Goal: Task Accomplishment & Management: Use online tool/utility

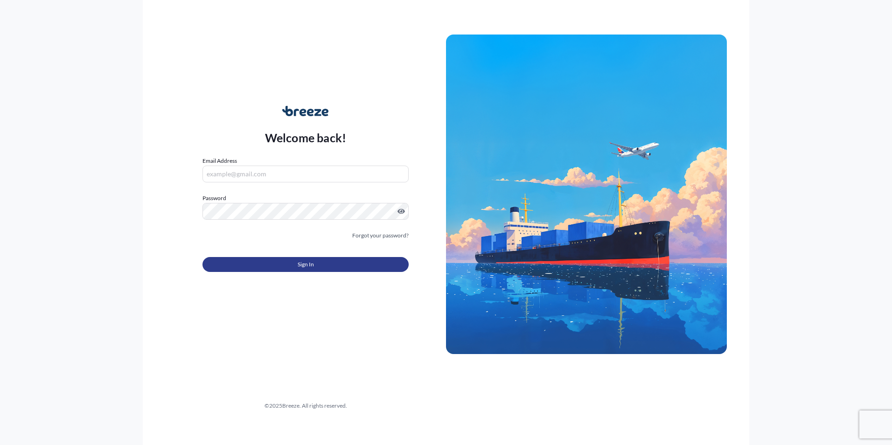
type input "[PERSON_NAME][EMAIL_ADDRESS][PERSON_NAME][DOMAIN_NAME]"
click at [310, 263] on span "Sign In" at bounding box center [306, 264] width 16 height 9
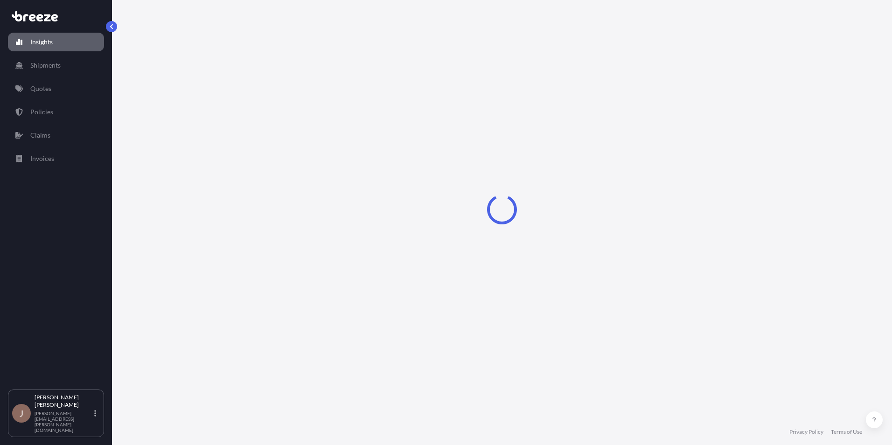
select select "2025"
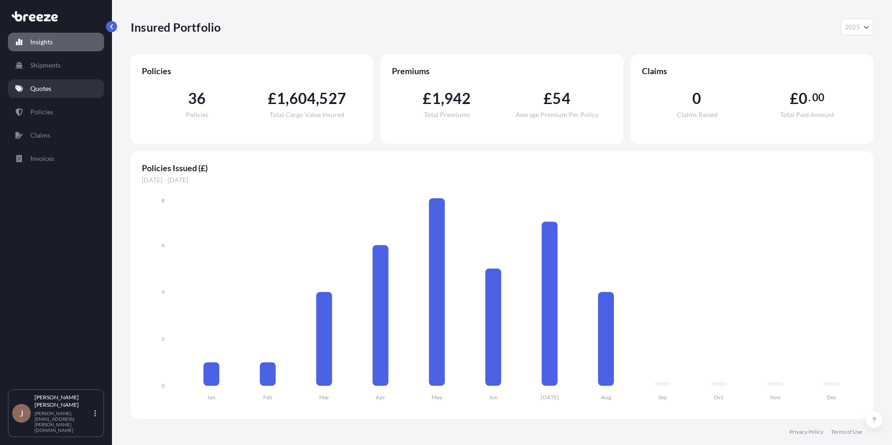
click at [36, 82] on link "Quotes" at bounding box center [56, 88] width 96 height 19
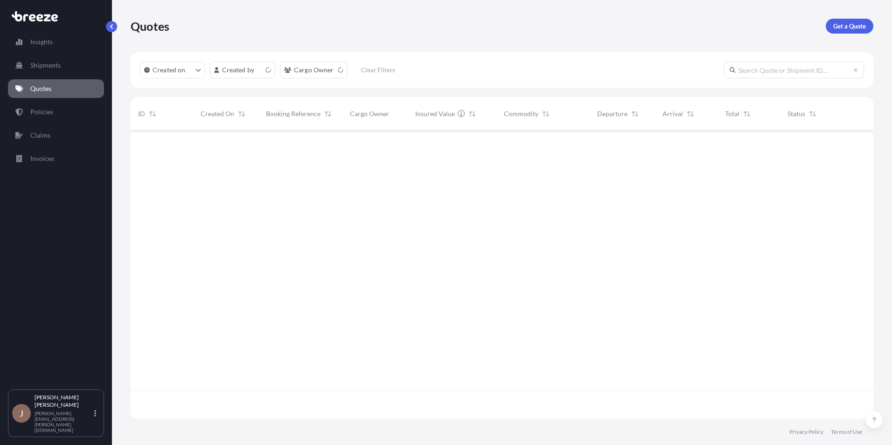
scroll to position [287, 736]
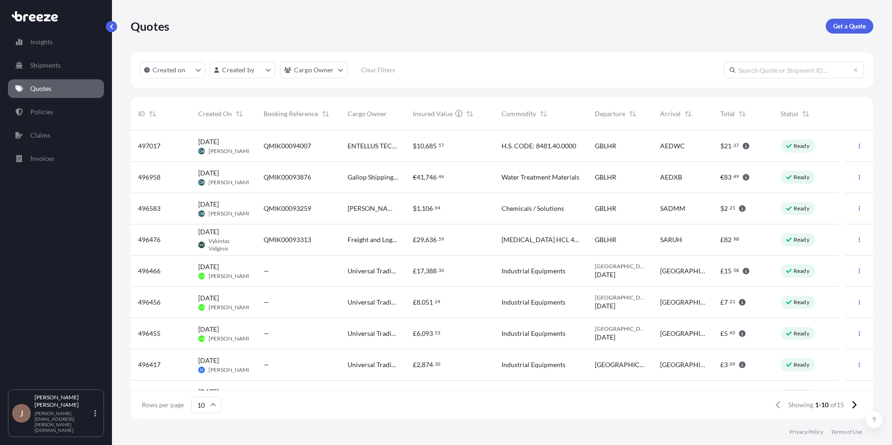
click at [546, 270] on span "Industrial Equipments" at bounding box center [534, 271] width 64 height 9
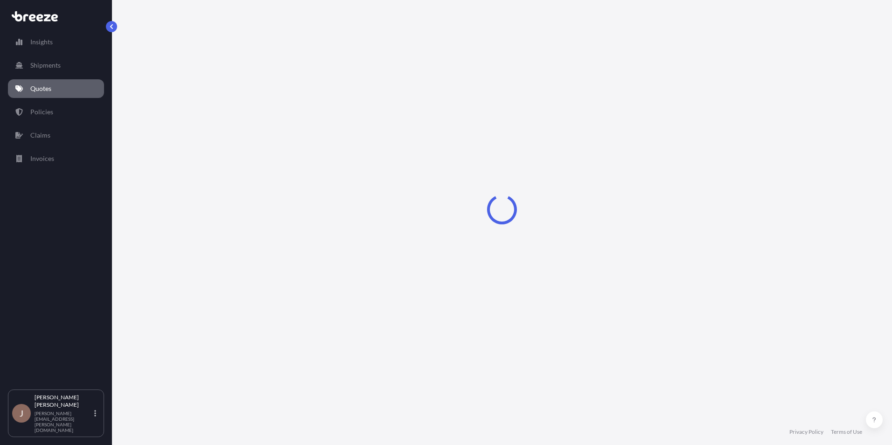
select select "Road"
select select "1"
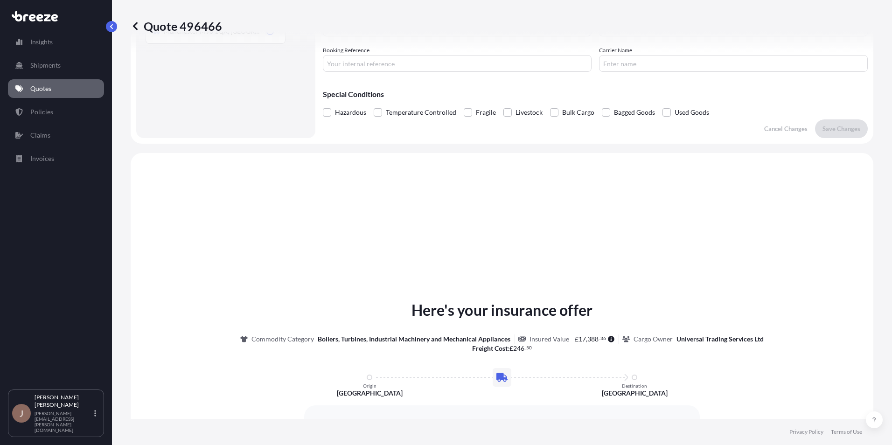
scroll to position [281, 0]
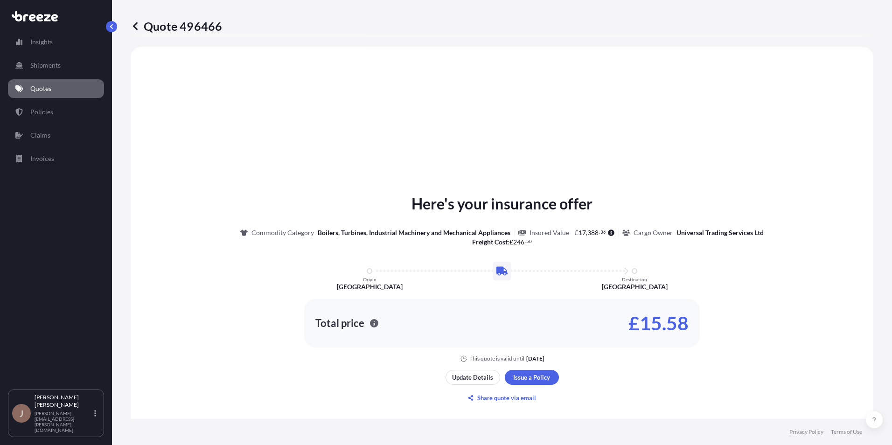
click at [116, 29] on button "button" at bounding box center [111, 26] width 11 height 11
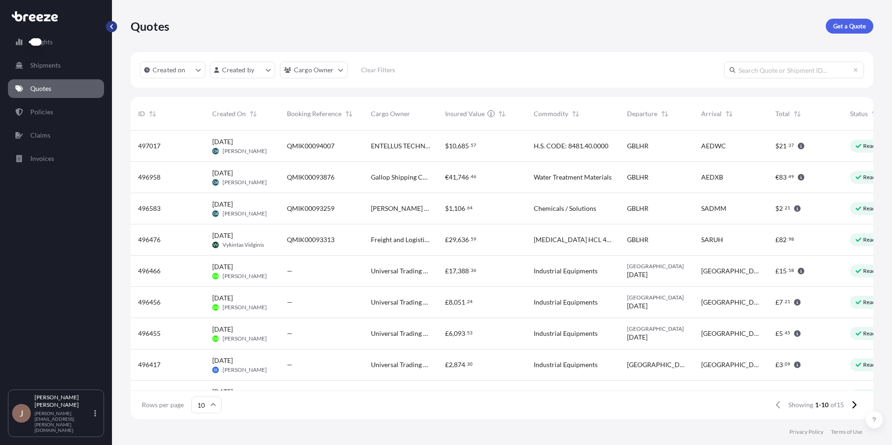
scroll to position [287, 736]
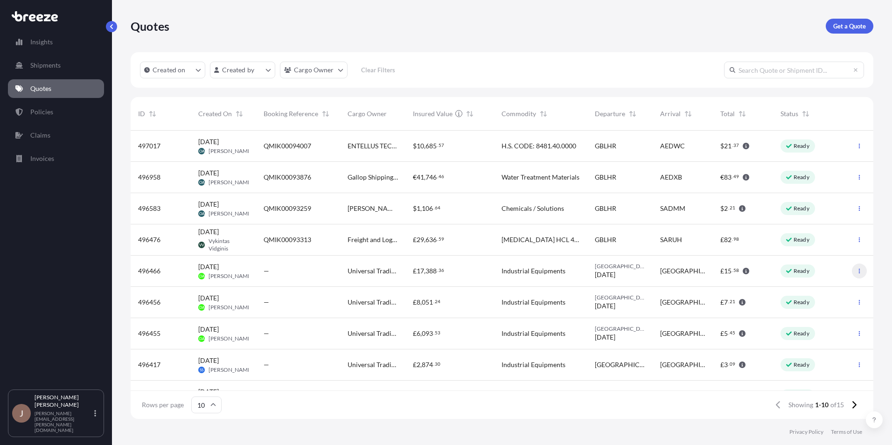
click at [857, 272] on icon "button" at bounding box center [860, 271] width 6 height 6
click at [800, 275] on p "Edit quote" at bounding box center [808, 272] width 30 height 9
select select "Road"
select select "1"
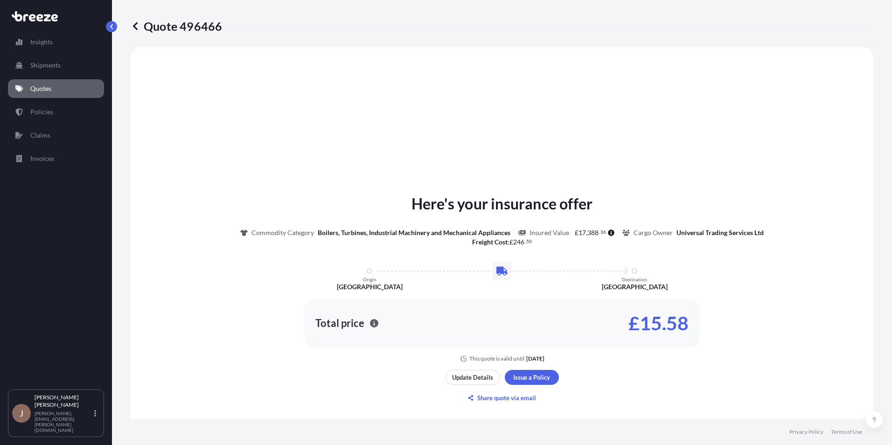
scroll to position [328, 0]
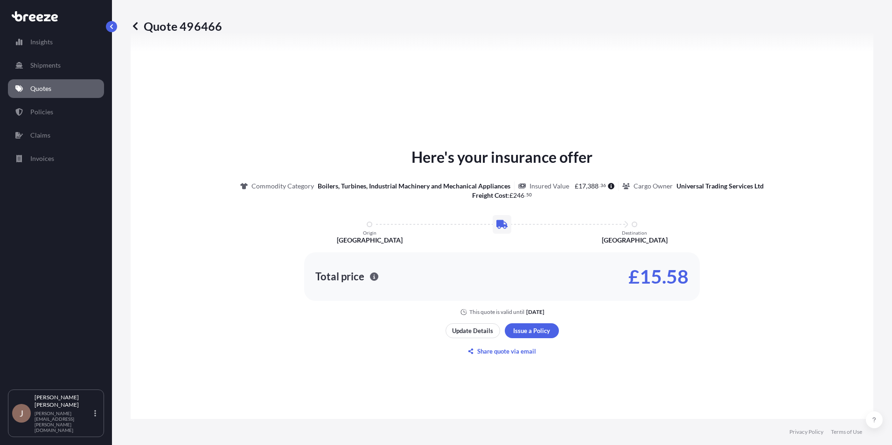
click at [362, 281] on div "Total price" at bounding box center [347, 276] width 63 height 9
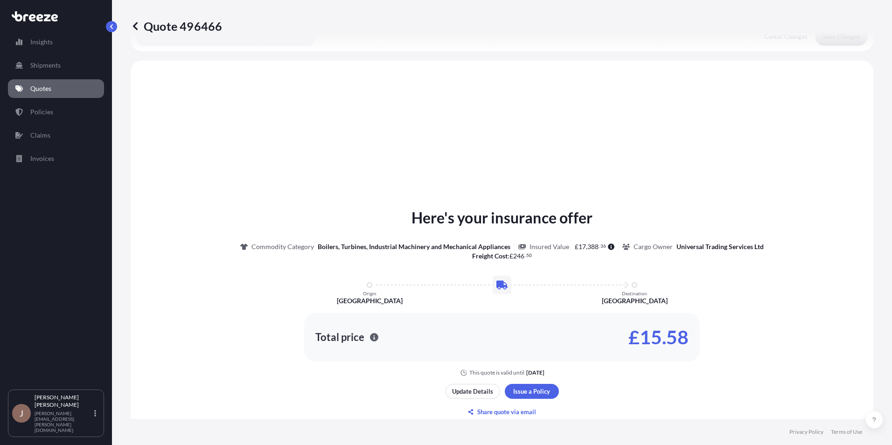
click at [657, 344] on p "£15.58" at bounding box center [659, 337] width 60 height 15
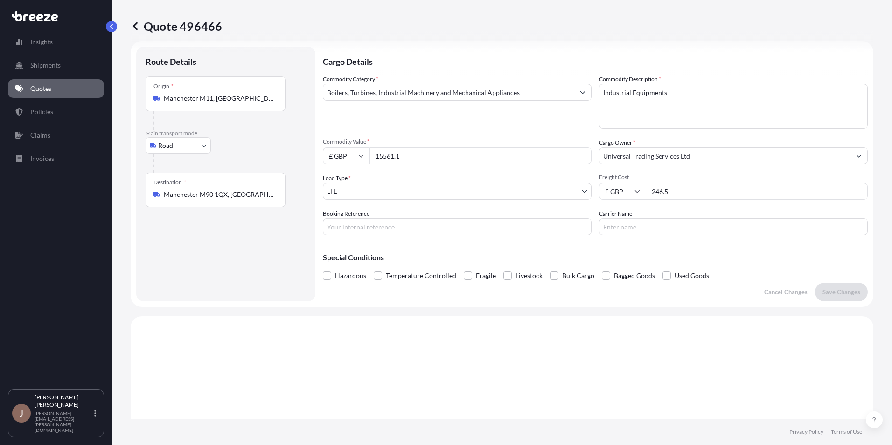
scroll to position [0, 0]
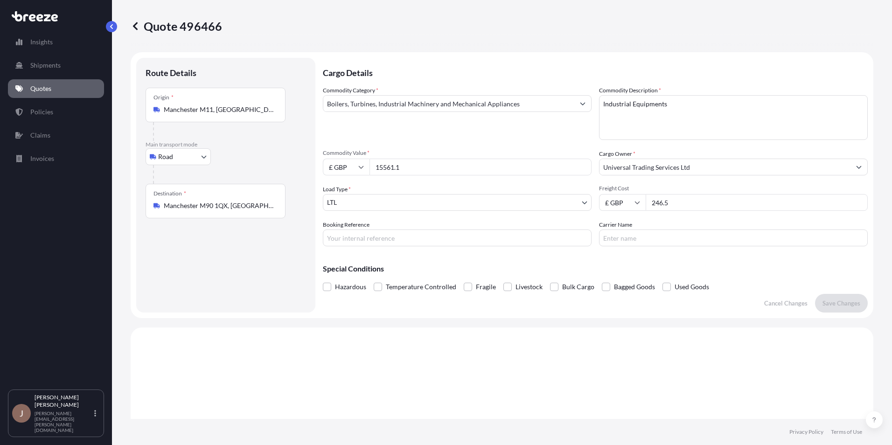
drag, startPoint x: 422, startPoint y: 160, endPoint x: 340, endPoint y: 167, distance: 82.4
click at [340, 167] on div "£ GBP 15561.1" at bounding box center [457, 167] width 269 height 17
paste input "9703.53"
type input "9703.53"
drag, startPoint x: 676, startPoint y: 203, endPoint x: 604, endPoint y: 209, distance: 72.1
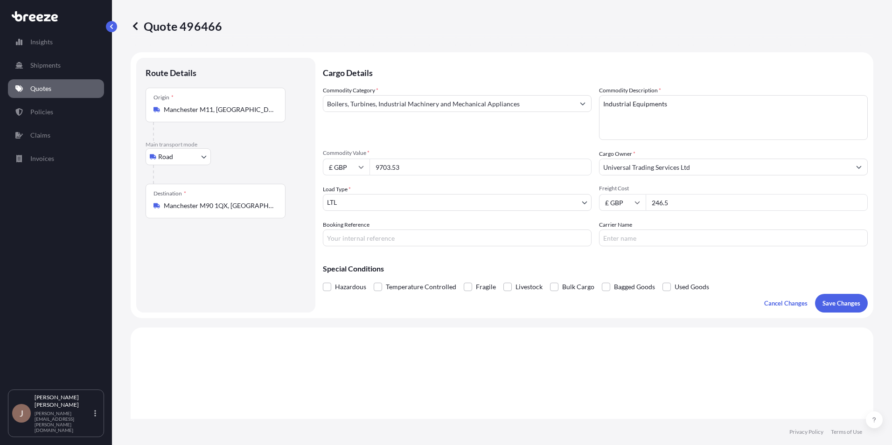
click at [604, 209] on div "£ GBP 246.5" at bounding box center [733, 202] width 269 height 17
type input "214.10"
click at [695, 263] on div "Special Conditions Hazardous Temperature Controlled Fragile Livestock Bulk Carg…" at bounding box center [595, 274] width 545 height 40
click at [203, 156] on body "Insights Shipments Quotes Policies Claims Invoices J [PERSON_NAME] [PERSON_NAME…" at bounding box center [446, 222] width 892 height 445
click at [841, 295] on button "Save Changes" at bounding box center [841, 303] width 53 height 19
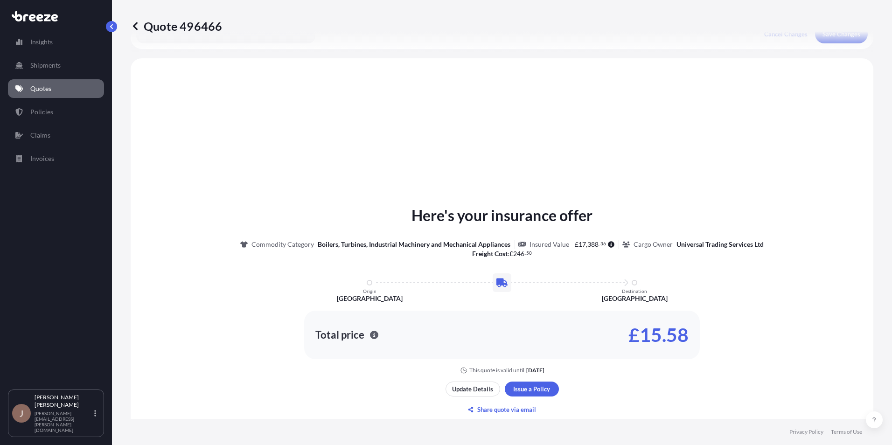
scroll to position [281, 0]
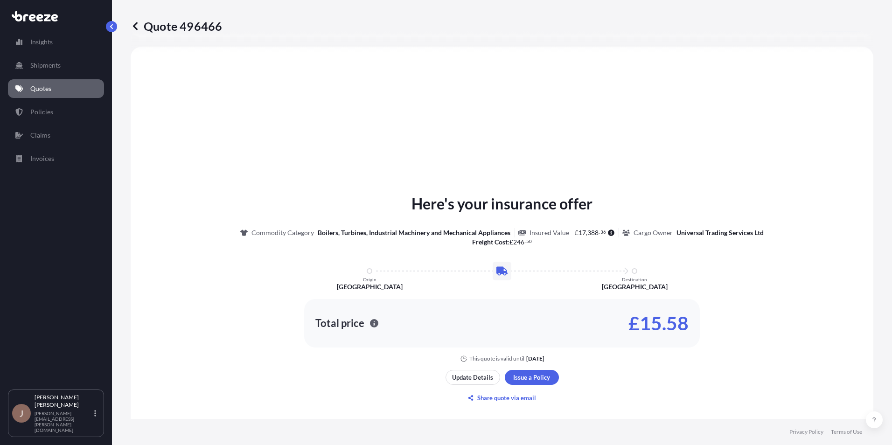
select select "Road"
select select "1"
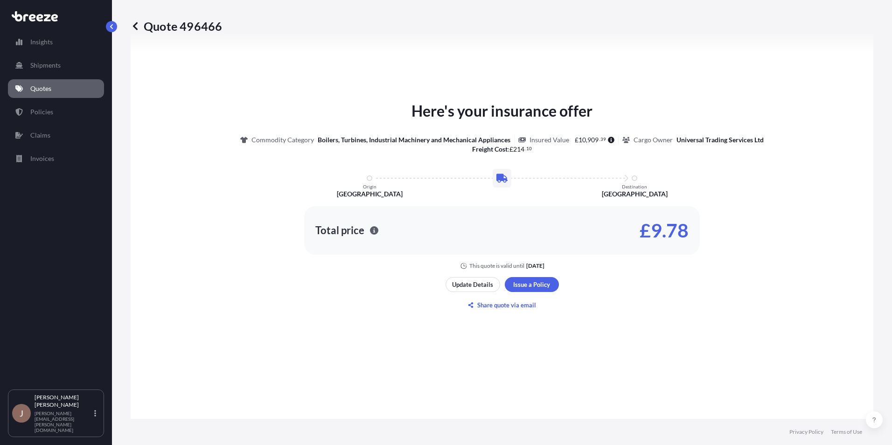
scroll to position [374, 0]
